Goal: Transaction & Acquisition: Book appointment/travel/reservation

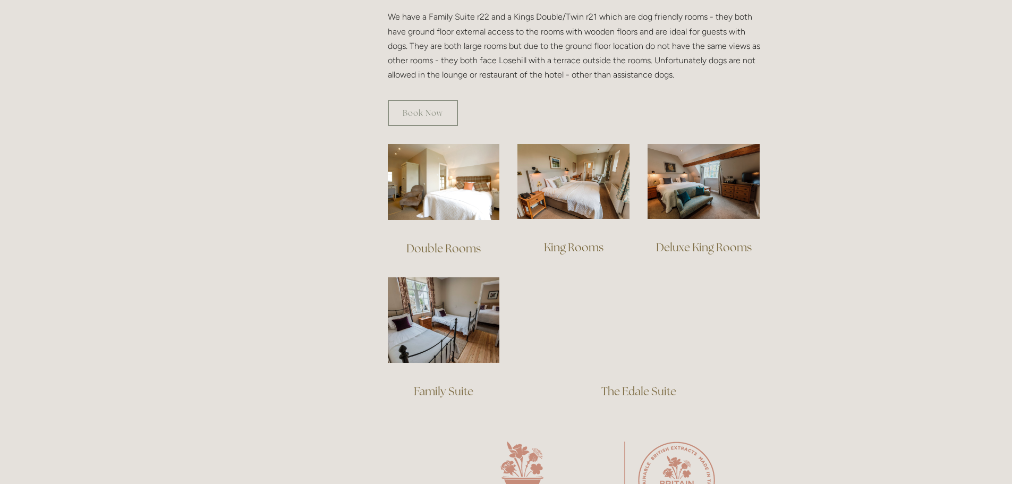
scroll to position [638, 0]
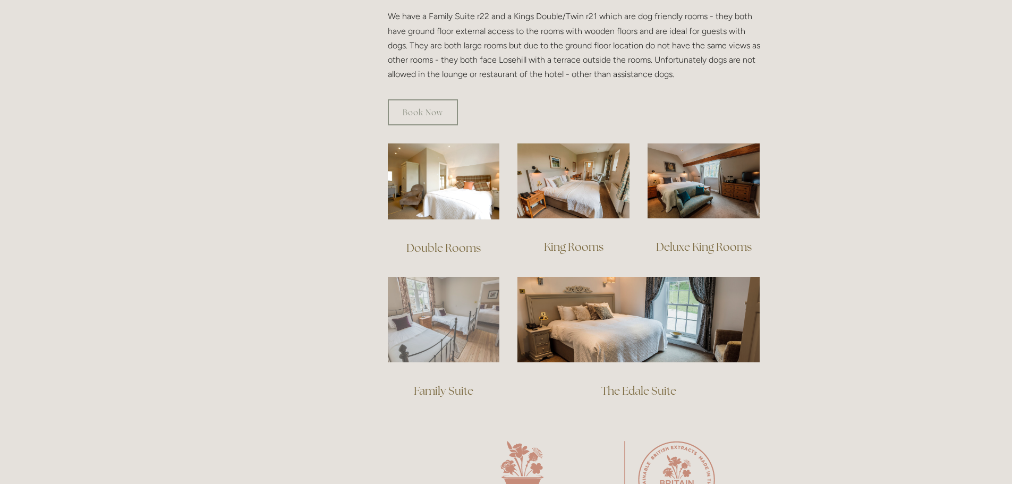
click at [445, 307] on img at bounding box center [444, 320] width 112 height 86
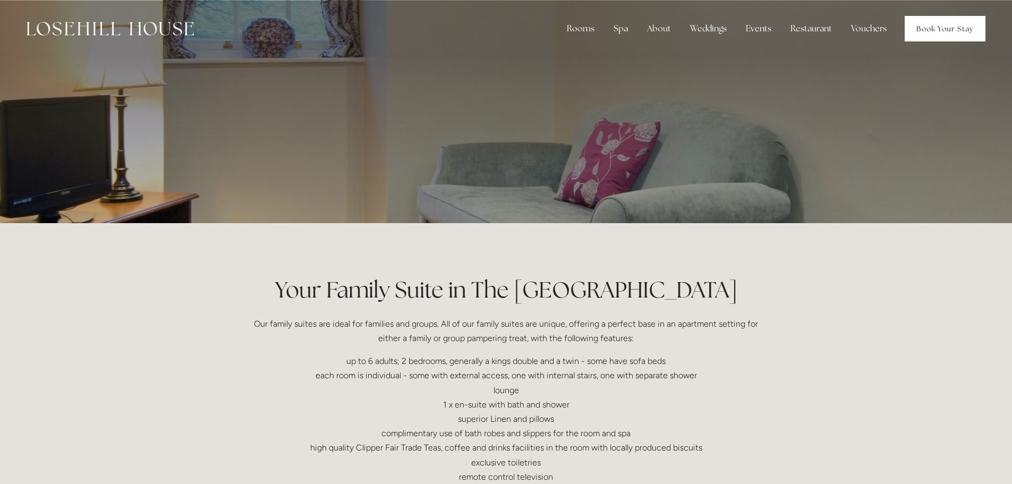
click at [932, 28] on link "Book Your Stay" at bounding box center [945, 29] width 81 height 26
click at [927, 25] on link "Book Your Stay" at bounding box center [945, 29] width 81 height 26
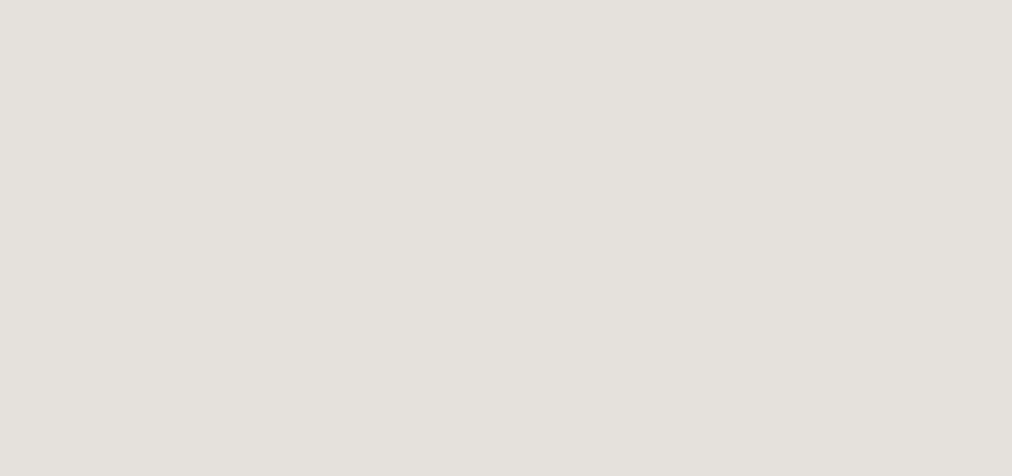
scroll to position [324, 0]
